Goal: Find specific page/section: Find specific page/section

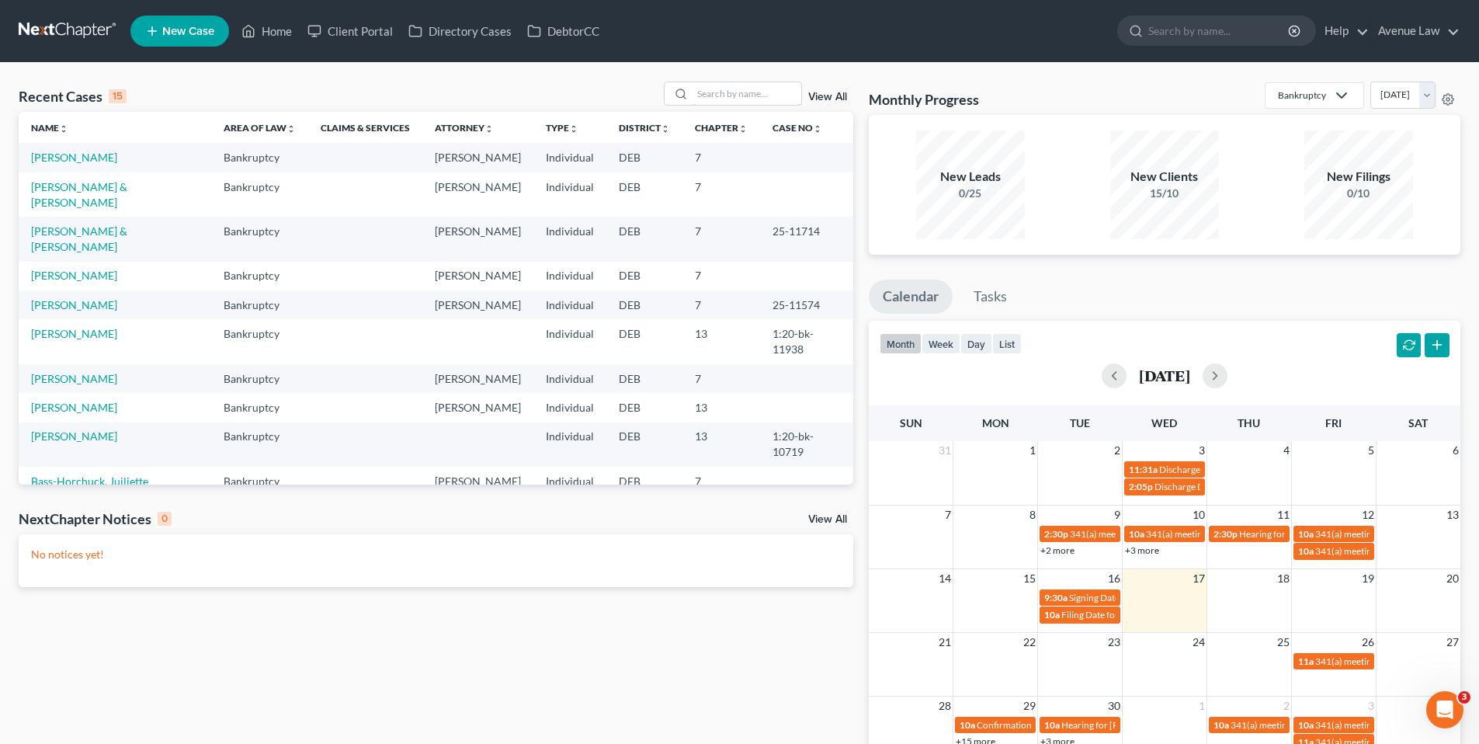
drag, startPoint x: 731, startPoint y: 93, endPoint x: 735, endPoint y: 67, distance: 26.7
click at [731, 88] on input "search" at bounding box center [747, 93] width 109 height 23
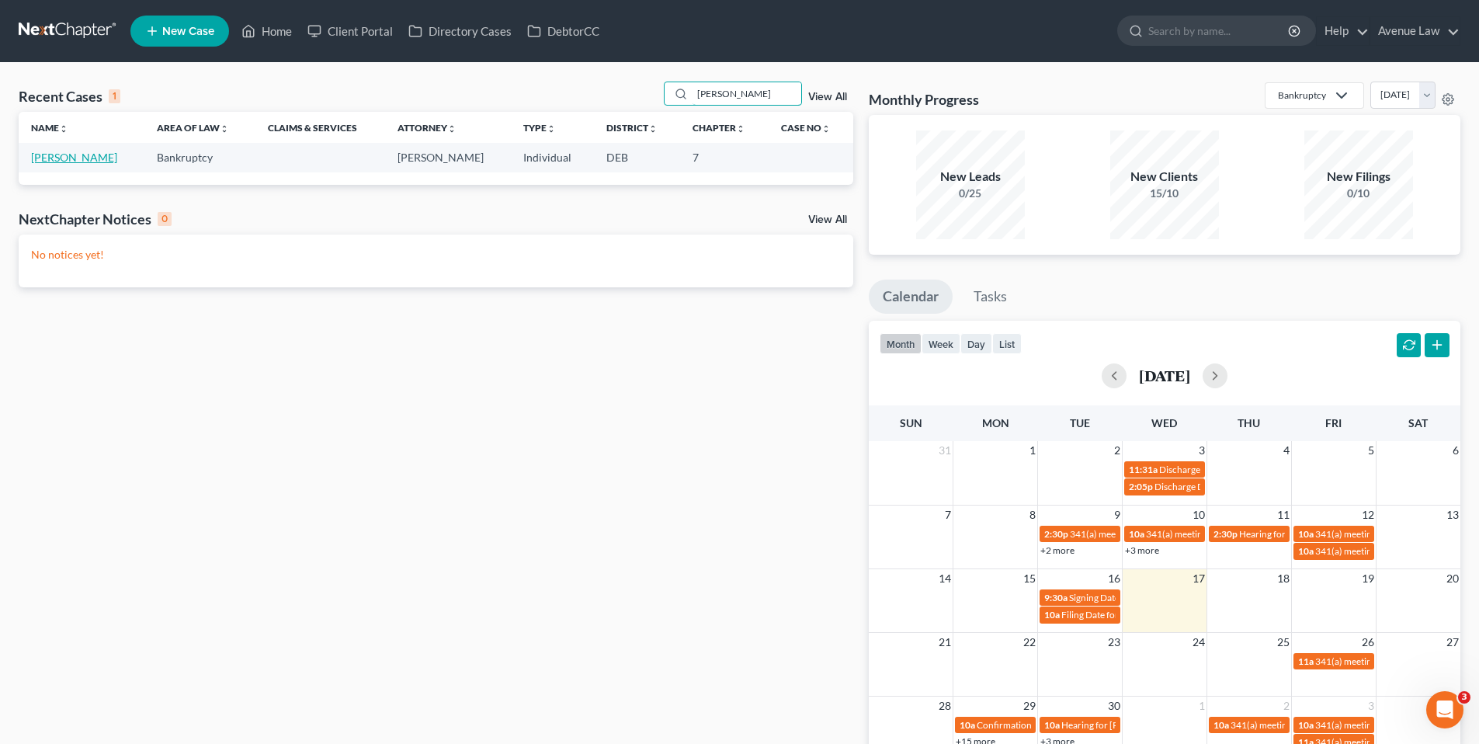
type input "[PERSON_NAME]"
click at [46, 156] on link "[PERSON_NAME]" at bounding box center [74, 157] width 86 height 13
select select "0"
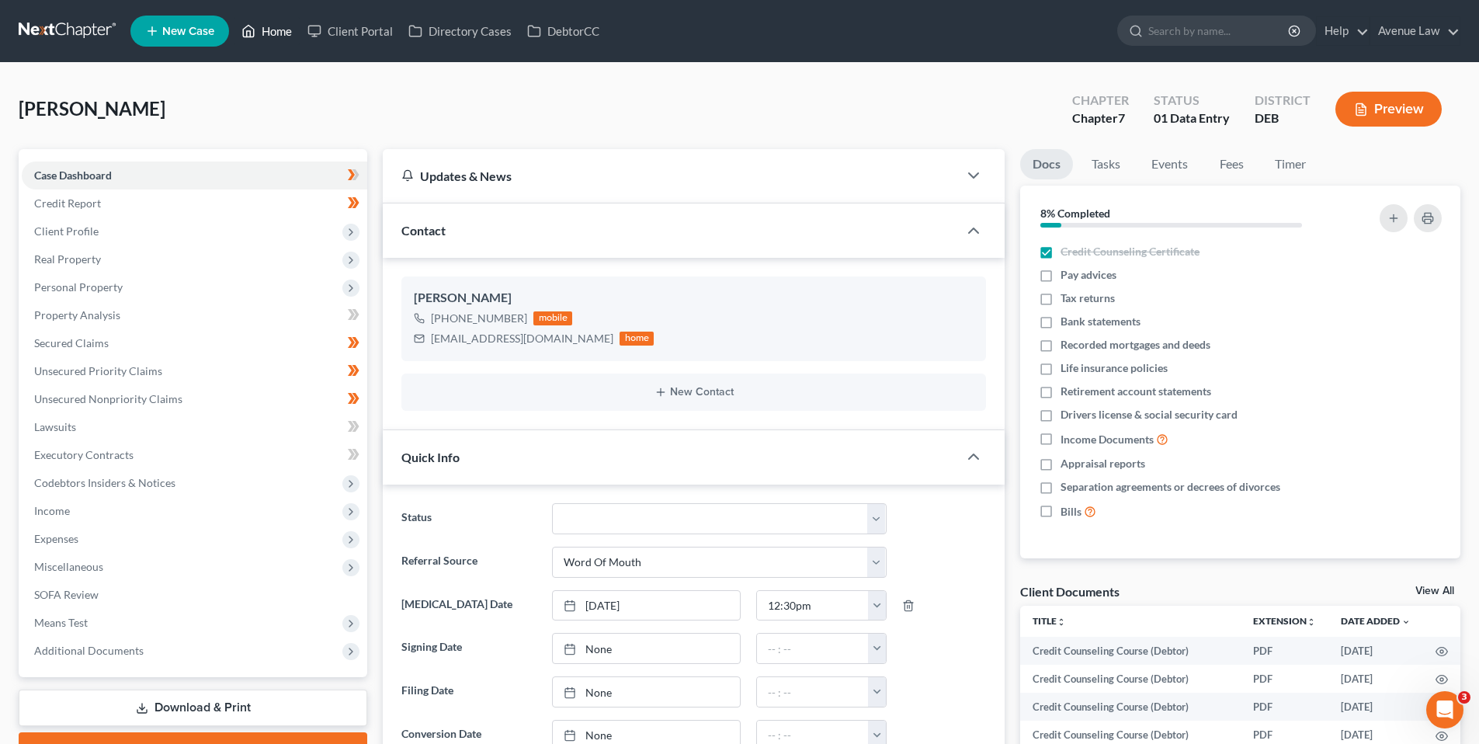
drag, startPoint x: 280, startPoint y: 26, endPoint x: 362, endPoint y: 81, distance: 98.0
click at [280, 26] on link "Home" at bounding box center [267, 31] width 66 height 28
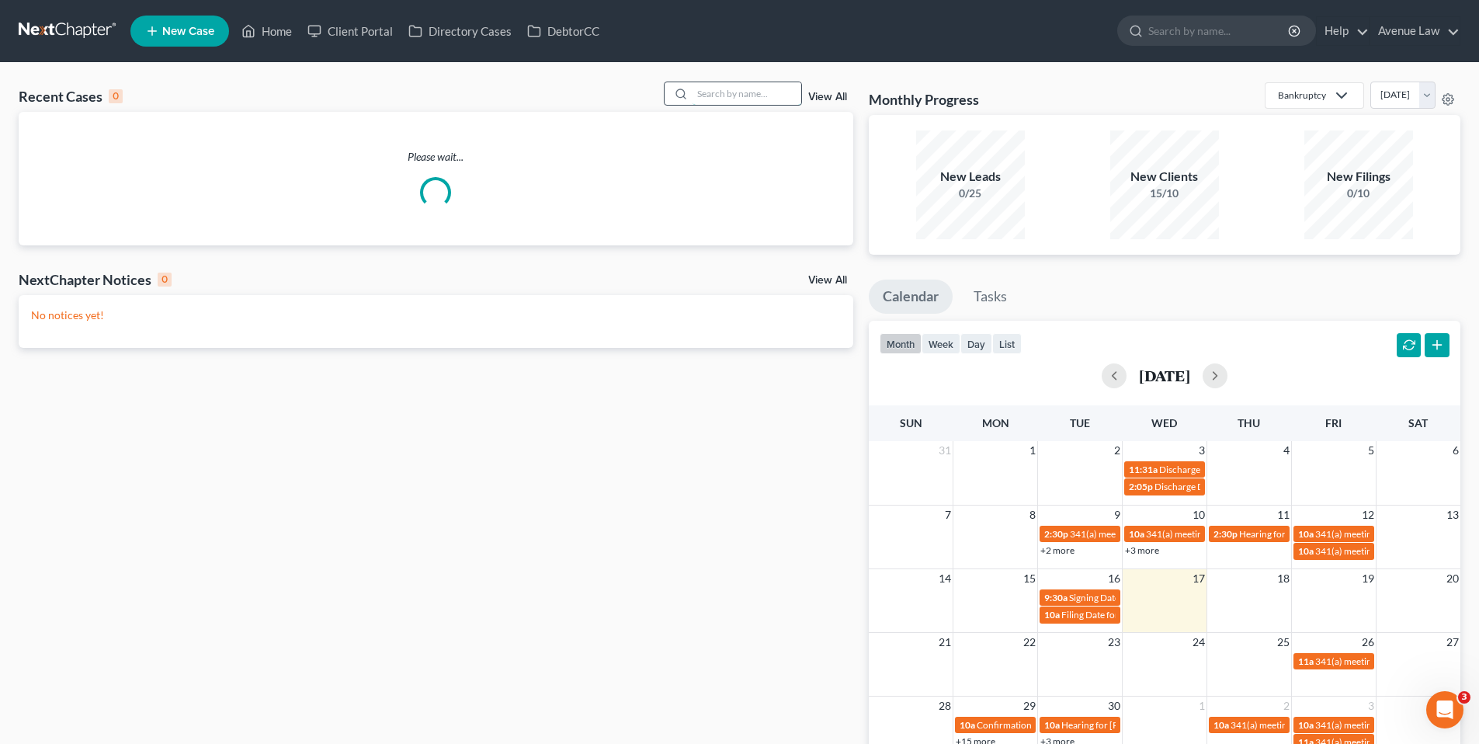
click at [714, 92] on input "search" at bounding box center [747, 93] width 109 height 23
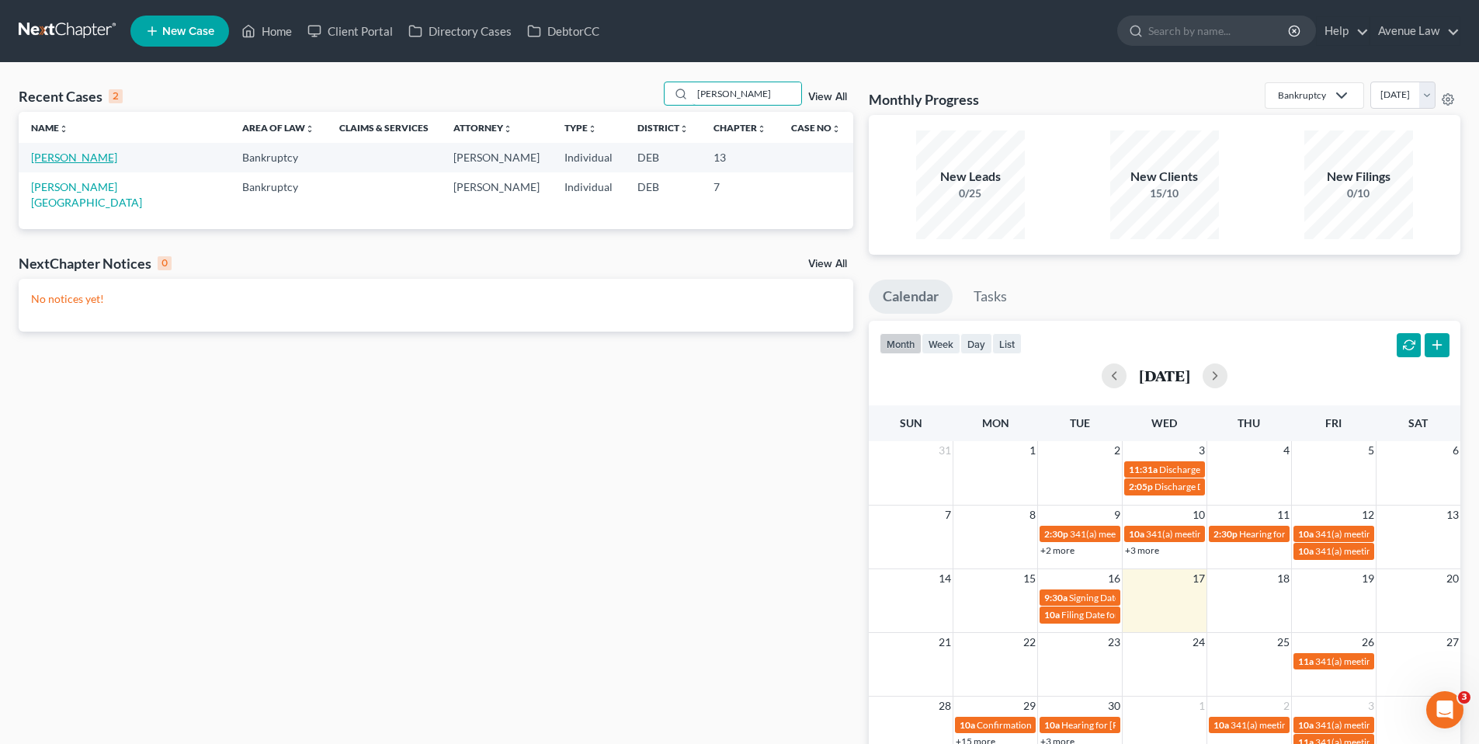
type input "[PERSON_NAME]"
click at [61, 157] on link "[PERSON_NAME]" at bounding box center [74, 157] width 86 height 13
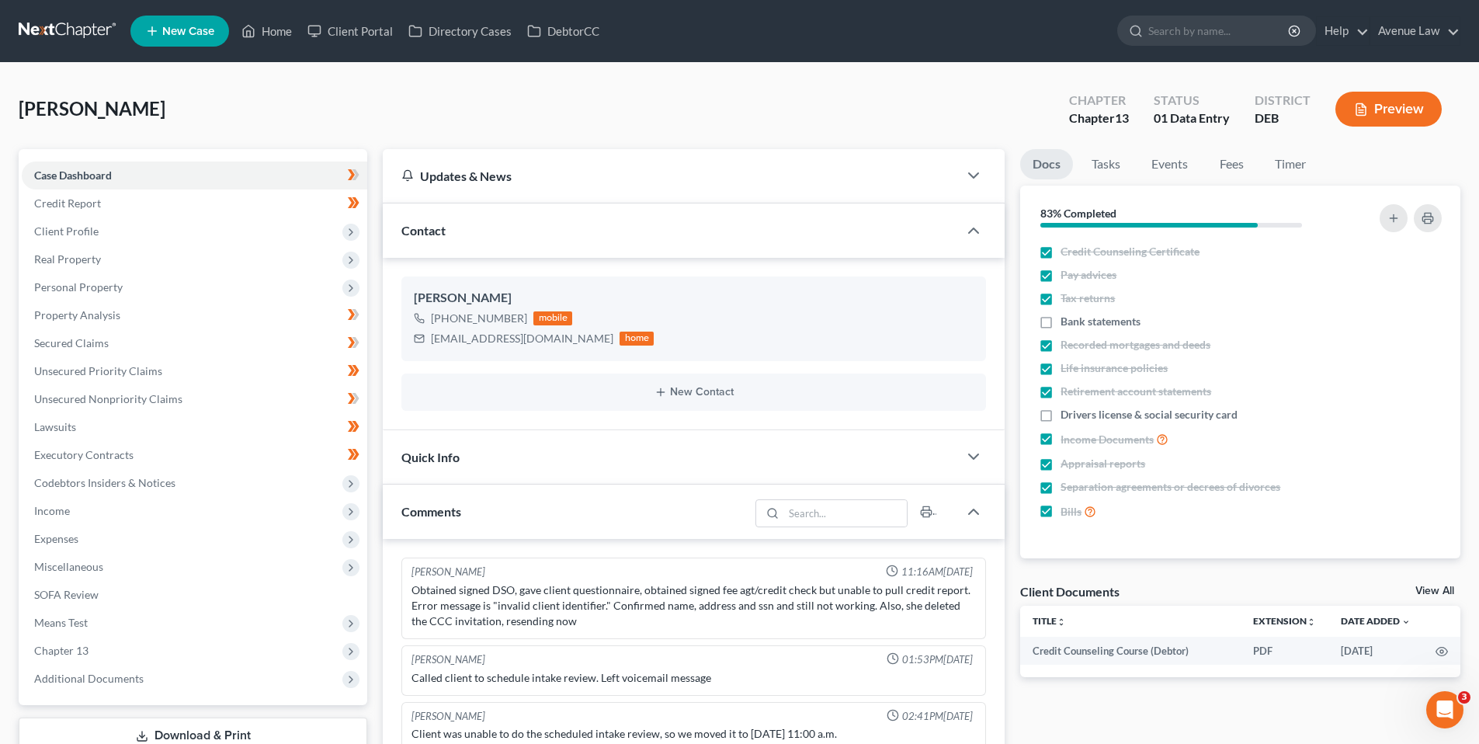
scroll to position [449, 0]
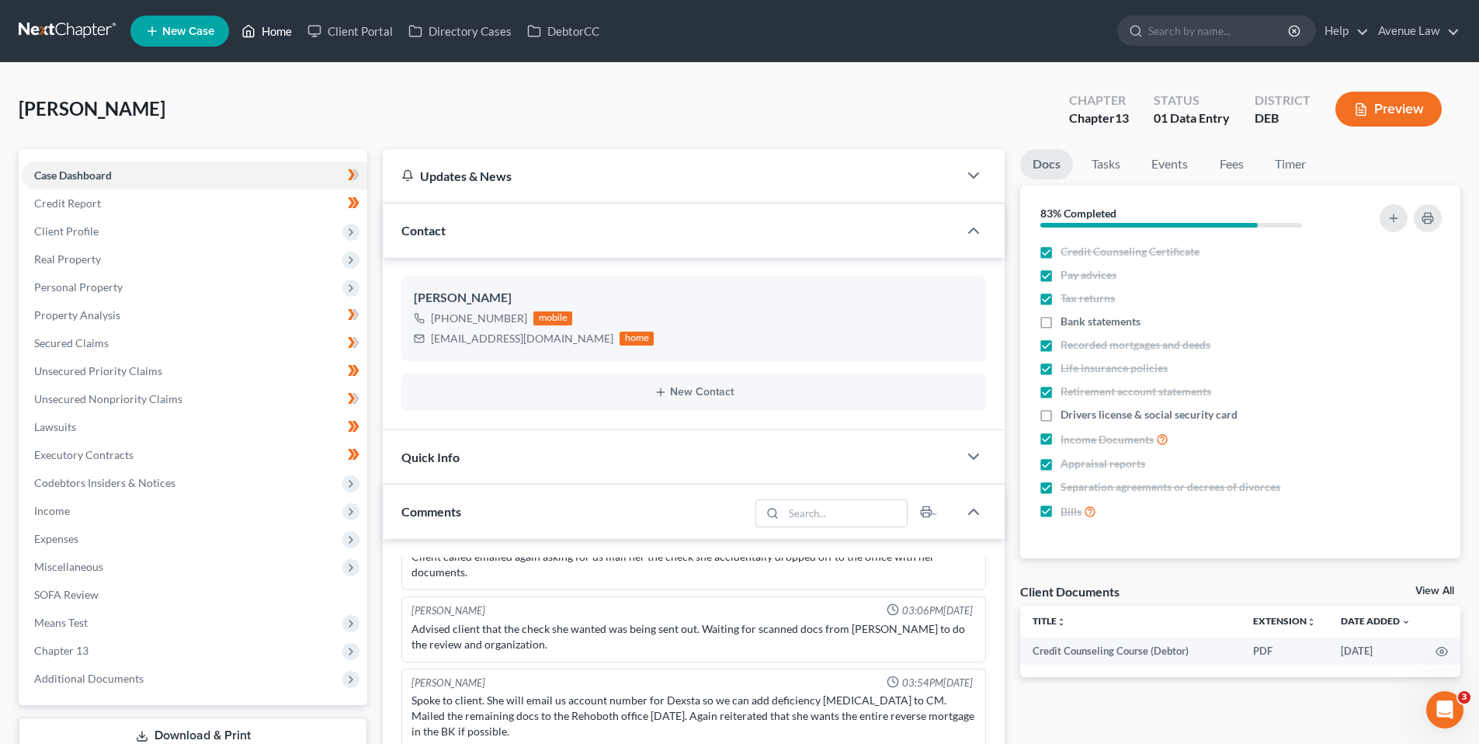
click at [288, 24] on link "Home" at bounding box center [267, 31] width 66 height 28
